Goal: Information Seeking & Learning: Learn about a topic

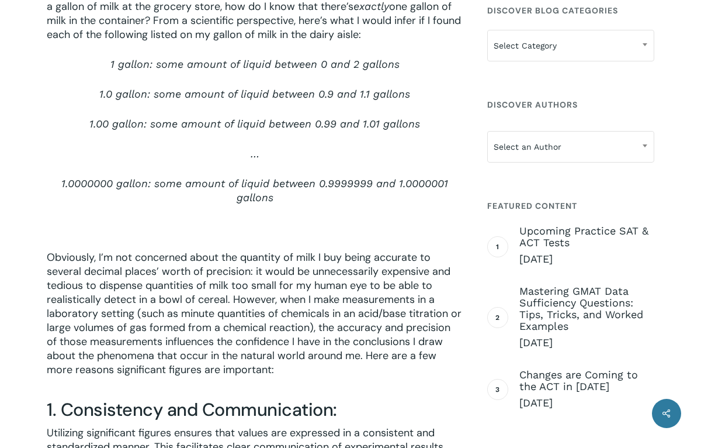
scroll to position [628, 0]
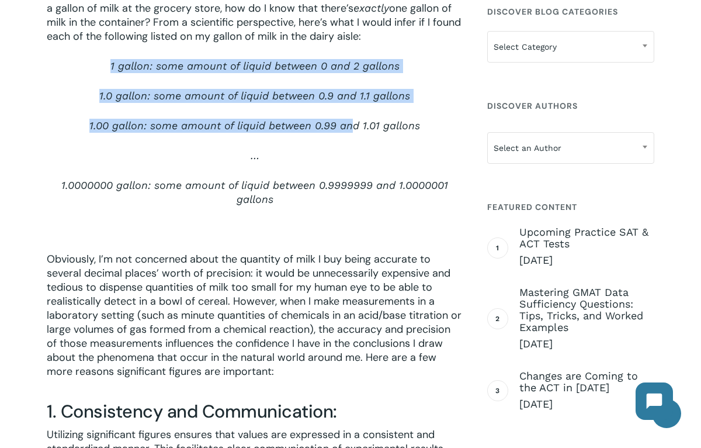
drag, startPoint x: 107, startPoint y: 61, endPoint x: 353, endPoint y: 126, distance: 254.4
click at [353, 126] on div "In any scientific investigation, accuracy and precision are paramount. The use …" at bounding box center [255, 214] width 416 height 902
click at [353, 126] on span "1.00 gallon: some amount of liquid between 0.99 and 1.01 gallons" at bounding box center [254, 125] width 331 height 12
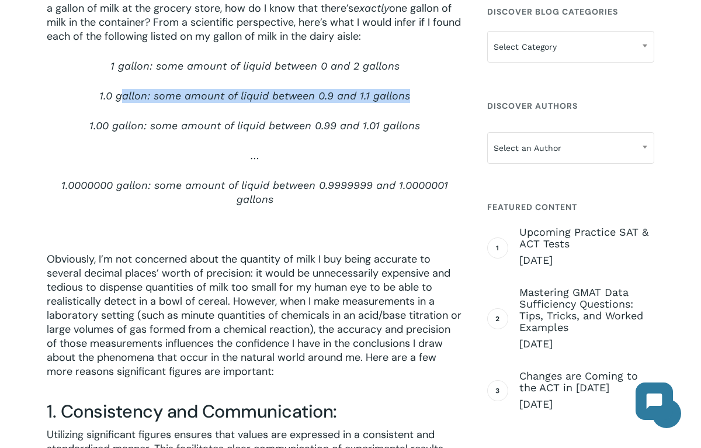
drag, startPoint x: 120, startPoint y: 100, endPoint x: 338, endPoint y: 113, distance: 218.4
click at [338, 113] on p "1.0 gallon: some amount of liquid between 0.9 and 1.1 gallons" at bounding box center [255, 104] width 416 height 30
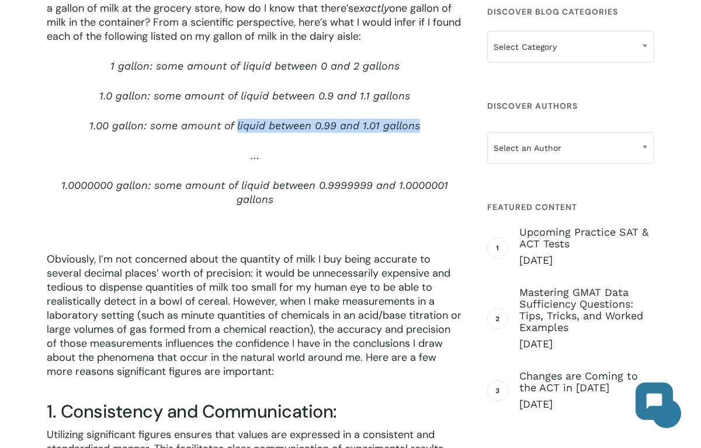
drag, startPoint x: 238, startPoint y: 129, endPoint x: 393, endPoint y: 147, distance: 155.3
click at [393, 147] on p "1.00 gallon: some amount of liquid between 0.99 and 1.01 gallons" at bounding box center [255, 134] width 416 height 30
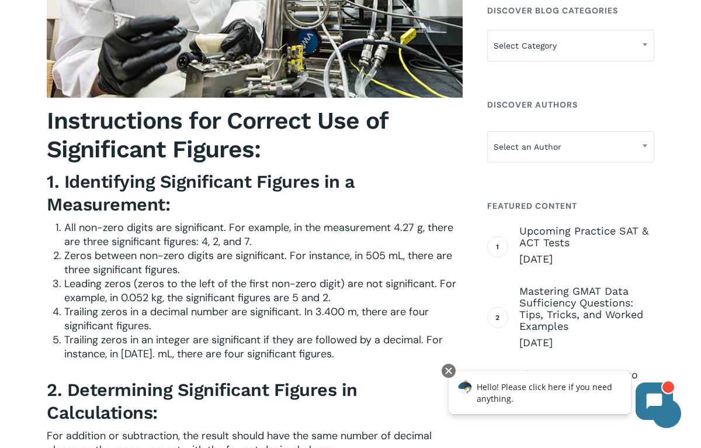
scroll to position [1521, 0]
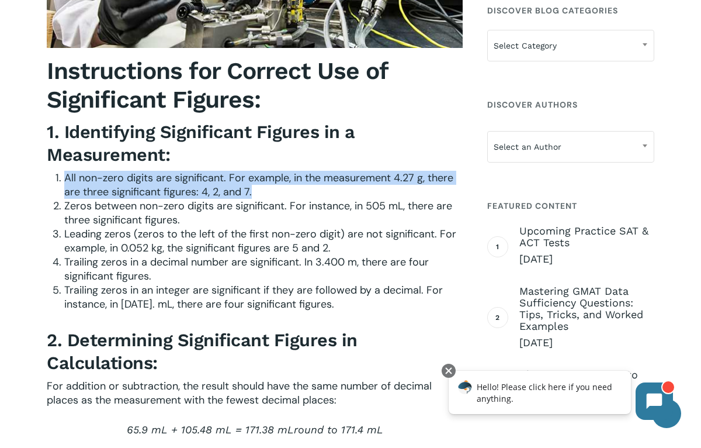
drag, startPoint x: 65, startPoint y: 178, endPoint x: 296, endPoint y: 195, distance: 232.0
click at [296, 195] on li "All non-zero digits are significant. For example, in the measurement 4.27 g, th…" at bounding box center [263, 185] width 399 height 28
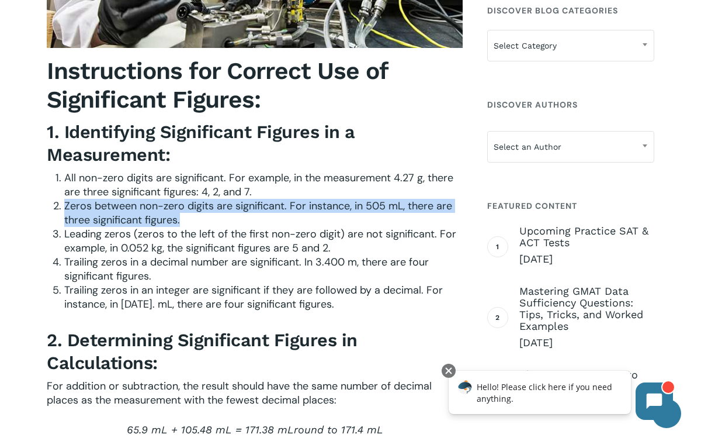
drag, startPoint x: 63, startPoint y: 204, endPoint x: 313, endPoint y: 220, distance: 250.0
click at [313, 220] on li "Zeros between non-zero digits are significant. For instance, in 505 mL, there a…" at bounding box center [263, 213] width 399 height 28
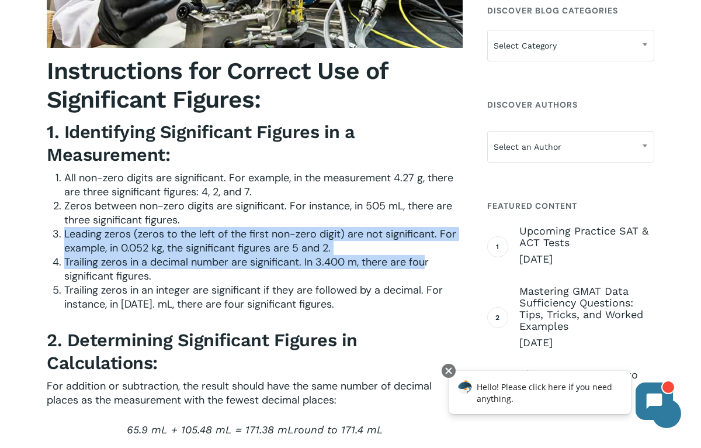
drag, startPoint x: 64, startPoint y: 234, endPoint x: 423, endPoint y: 256, distance: 360.1
click at [423, 256] on ol "All non-zero digits are significant. For example, in the measurement 4.27 g, th…" at bounding box center [263, 241] width 399 height 140
click at [423, 256] on span "Trailing zeros in a decimal number are significant. In 3.400 m, there are four …" at bounding box center [246, 269] width 365 height 28
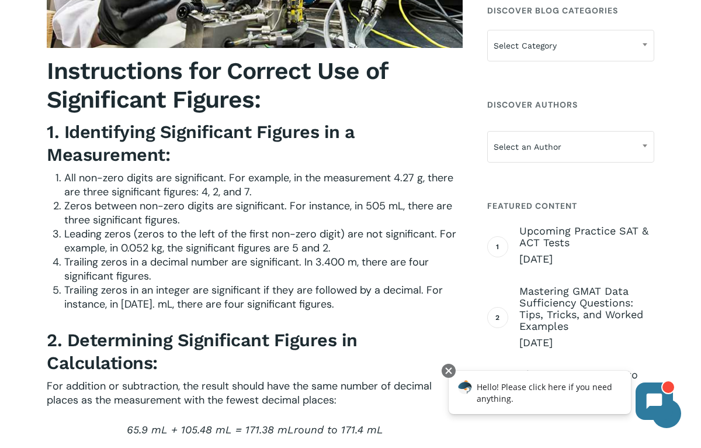
click at [128, 240] on span "Leading zeros (zeros to the left of the first non-zero digit) are not significa…" at bounding box center [260, 241] width 392 height 28
drag, startPoint x: 57, startPoint y: 254, endPoint x: 260, endPoint y: 270, distance: 203.4
click at [260, 270] on li "Trailing zeros in a decimal number are significant. In 3.400 m, there are four …" at bounding box center [263, 269] width 399 height 28
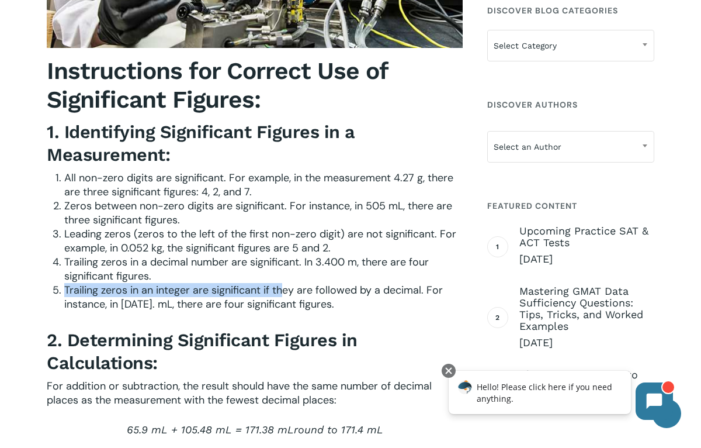
drag, startPoint x: 61, startPoint y: 290, endPoint x: 285, endPoint y: 295, distance: 224.4
click at [285, 295] on li "Trailing zeros in an integer are significant if they are followed by a decimal.…" at bounding box center [263, 297] width 399 height 28
click at [285, 295] on span "Trailing zeros in an integer are significant if they are followed by a decimal.…" at bounding box center [253, 297] width 379 height 28
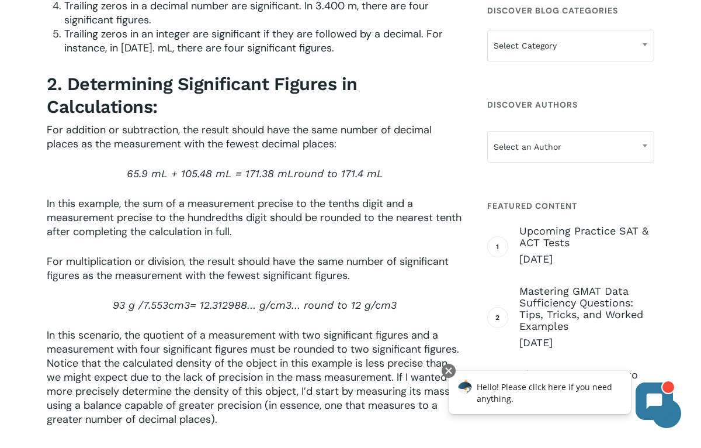
scroll to position [1778, 0]
click at [258, 179] on span "65.9 mL + 105.48 mL = 171.38 mL" at bounding box center [210, 173] width 167 height 12
click at [262, 198] on span "In this example, the sum of a measurement precise to the tenths digit and a mea…" at bounding box center [254, 217] width 415 height 42
drag, startPoint x: 146, startPoint y: 173, endPoint x: 117, endPoint y: 173, distance: 29.2
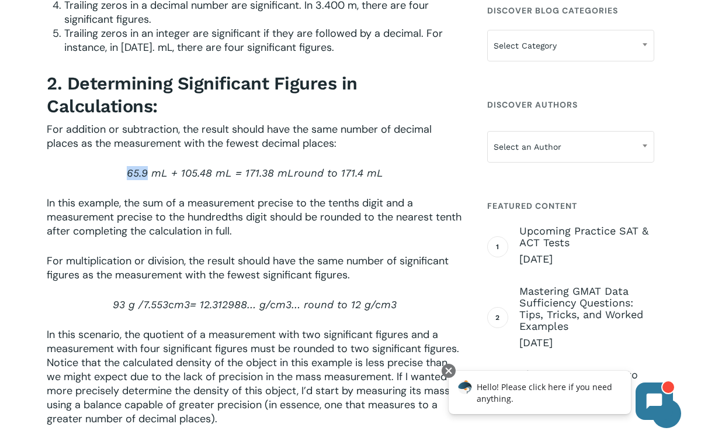
click at [117, 173] on p "65.9 mL + 105.48 mL = 171.38 mL round to 171.4 mL" at bounding box center [255, 181] width 416 height 30
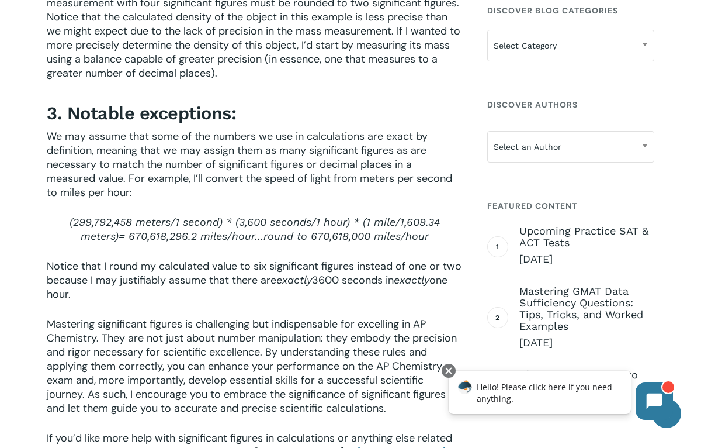
scroll to position [2137, 0]
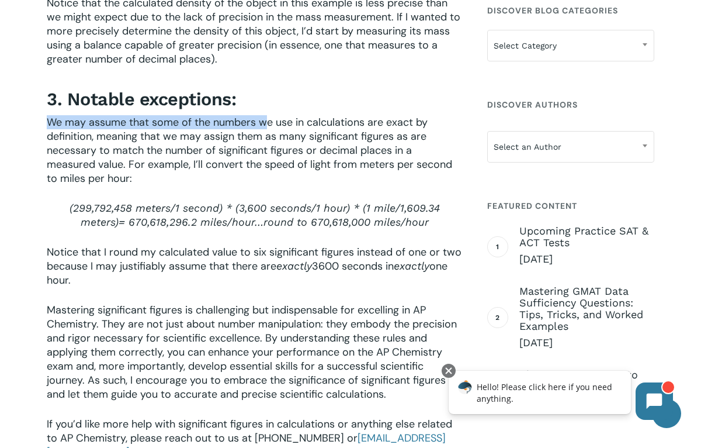
drag, startPoint x: 46, startPoint y: 128, endPoint x: 268, endPoint y: 124, distance: 222.1
click at [268, 124] on span "We may assume that some of the numbers we use in calculations are exact by defi…" at bounding box center [250, 150] width 406 height 70
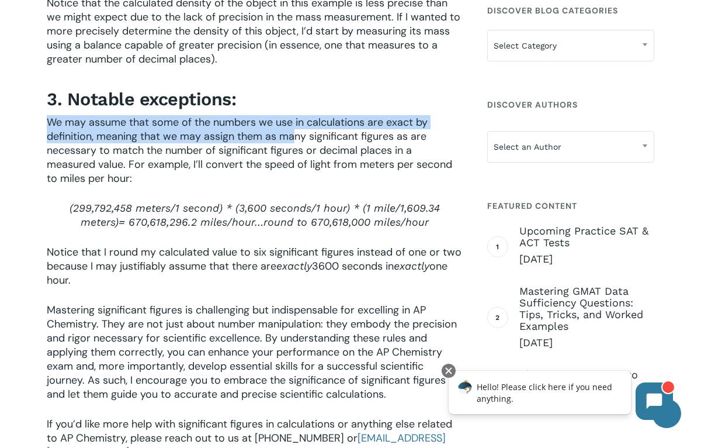
drag, startPoint x: 45, startPoint y: 122, endPoint x: 292, endPoint y: 135, distance: 247.6
click at [292, 135] on span "We may assume that some of the numbers we use in calculations are exact by defi…" at bounding box center [250, 150] width 406 height 70
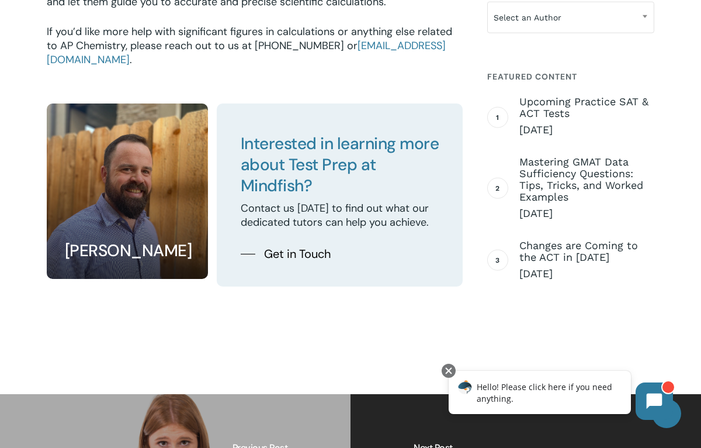
scroll to position [2498, 0]
